Goal: Transaction & Acquisition: Subscribe to service/newsletter

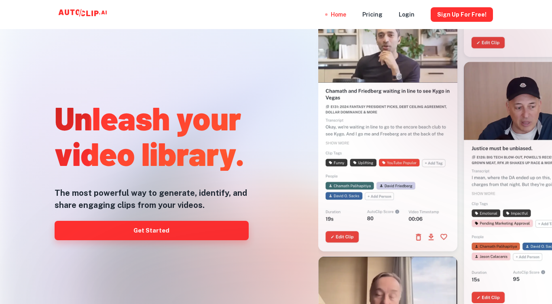
click at [169, 227] on link "Get Started" at bounding box center [152, 230] width 194 height 19
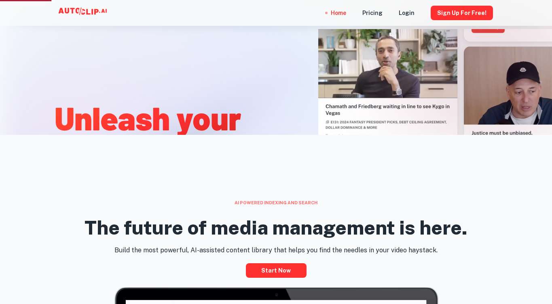
scroll to position [182, 0]
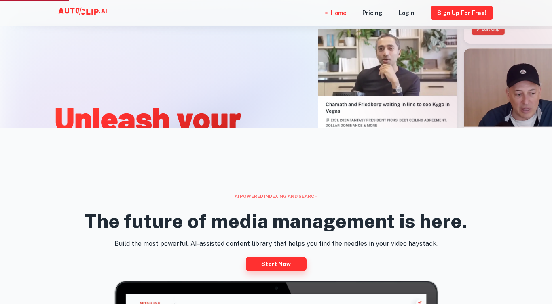
click at [283, 265] on link "Start now" at bounding box center [276, 264] width 61 height 15
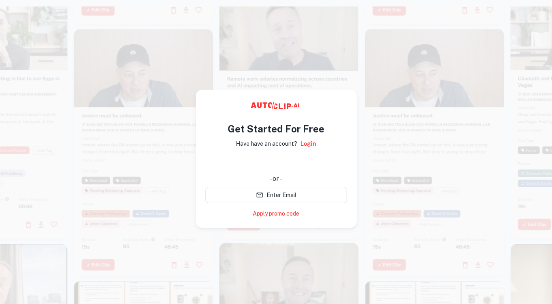
click at [209, 106] on div "Get Started For Free Have have an account? Login - or - Enter Email Apply promo…" at bounding box center [276, 159] width 161 height 138
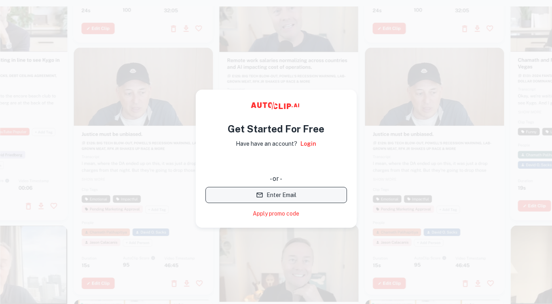
click at [280, 196] on button "Enter Email" at bounding box center [276, 195] width 142 height 16
